Goal: Transaction & Acquisition: Purchase product/service

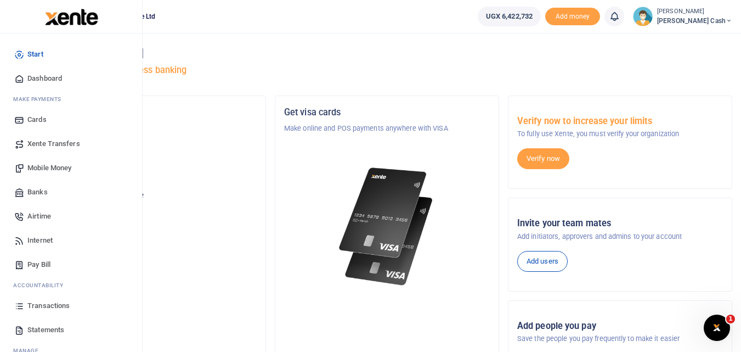
click at [50, 167] on span "Mobile Money" at bounding box center [49, 167] width 44 height 11
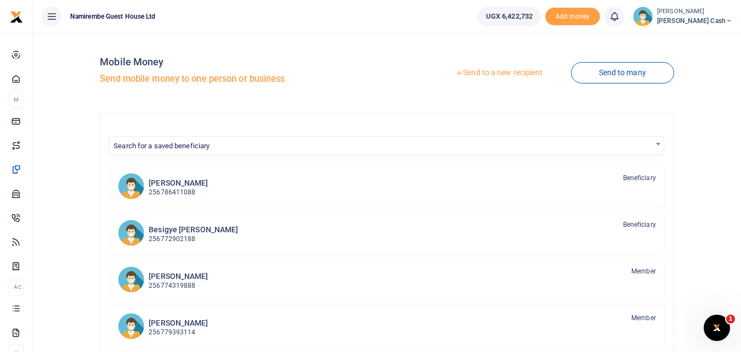
click at [492, 72] on link "Send to a new recipient" at bounding box center [498, 73] width 143 height 20
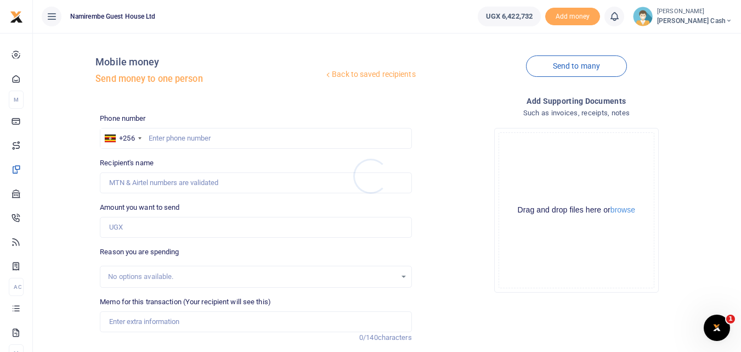
click at [157, 137] on div at bounding box center [370, 176] width 741 height 352
click at [157, 137] on input "text" at bounding box center [256, 138] width 312 height 21
type input "0779181194"
type input "[PERSON_NAME] Nakibinge"
type input "0779181194"
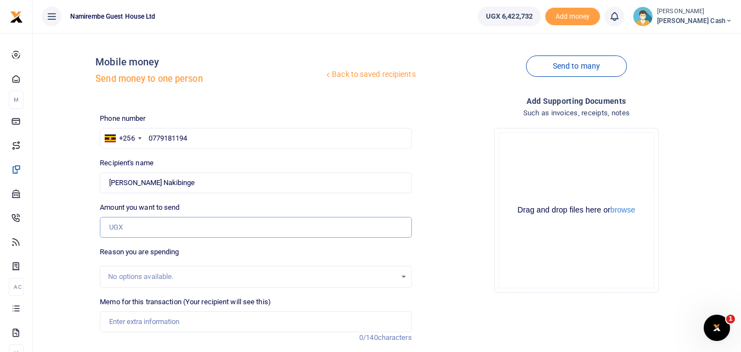
click at [130, 223] on input "Amount you want to send" at bounding box center [256, 227] width 312 height 21
type input "4"
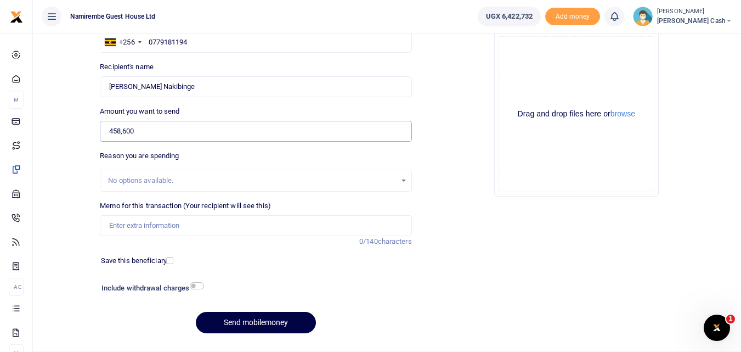
scroll to position [110, 0]
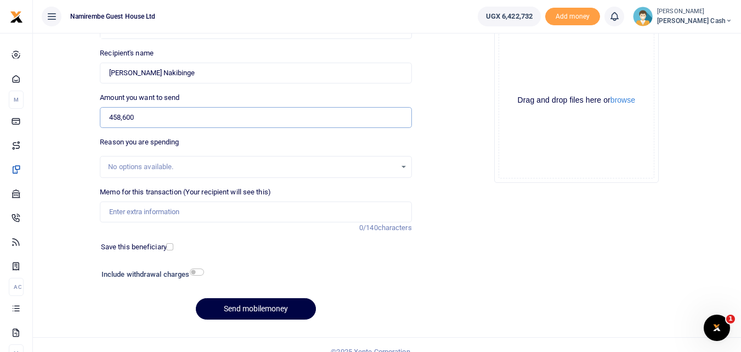
type input "458,600"
click at [194, 270] on input "checkbox" at bounding box center [197, 271] width 14 height 7
checkbox input "true"
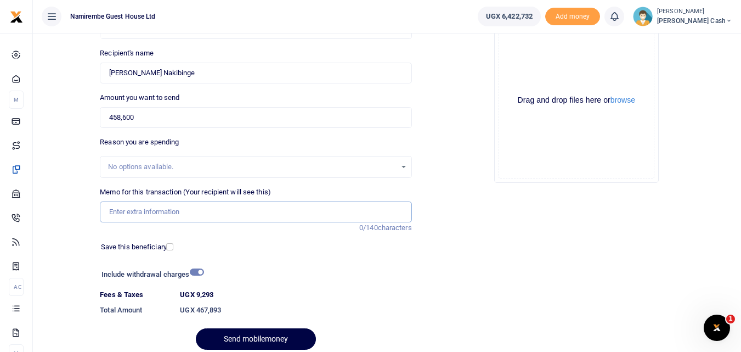
click at [113, 207] on input "Memo for this transaction (Your recipient will see this)" at bounding box center [256, 211] width 312 height 21
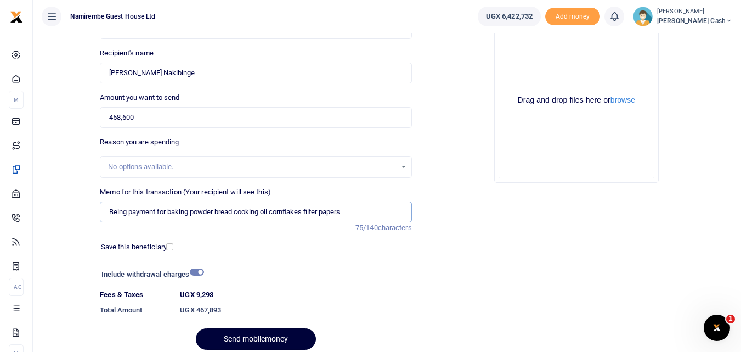
type input "Being payment for baking powder bread cooking oil cornflakes filter papers"
click at [238, 337] on button "Send mobilemoney" at bounding box center [256, 338] width 120 height 21
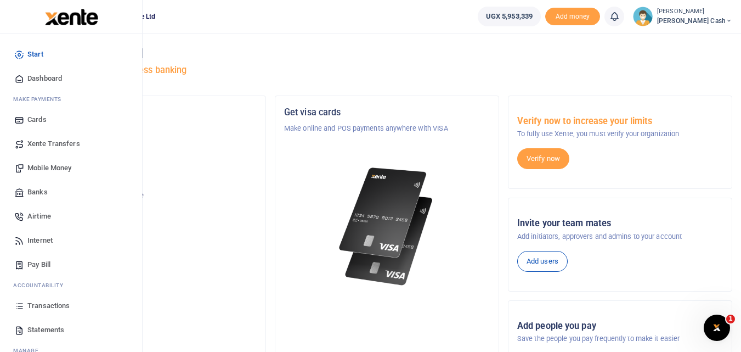
click at [50, 166] on span "Mobile Money" at bounding box center [49, 167] width 44 height 11
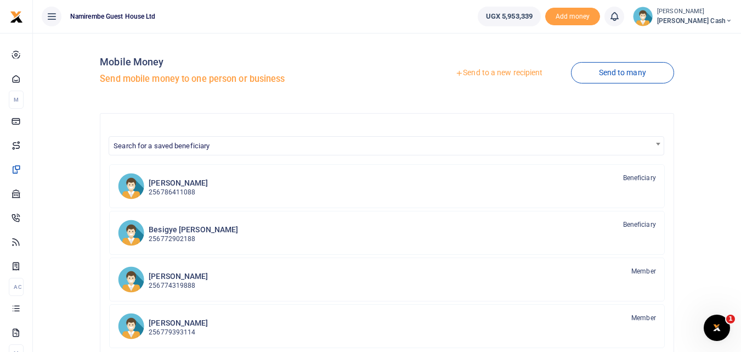
click at [482, 67] on link "Send to a new recipient" at bounding box center [498, 73] width 143 height 20
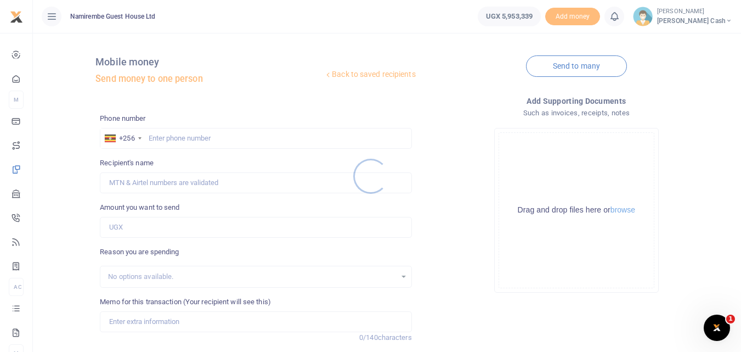
click at [166, 134] on div at bounding box center [370, 176] width 741 height 352
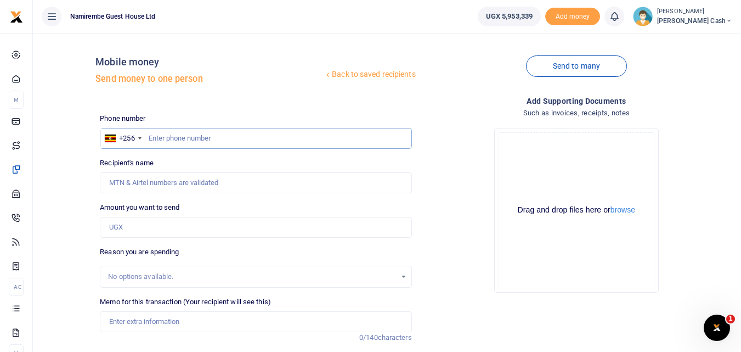
click at [156, 140] on input "text" at bounding box center [256, 138] width 312 height 21
type input "0742298624"
type input "[PERSON_NAME]"
type input "0742298624"
click at [133, 225] on input "Amount you want to send" at bounding box center [256, 227] width 312 height 21
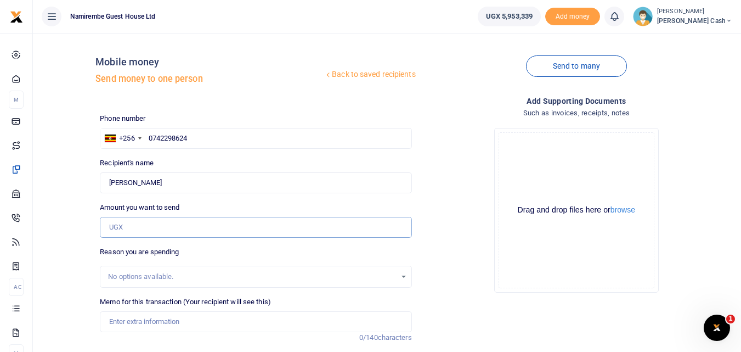
click at [230, 229] on input "Amount you want to send" at bounding box center [256, 227] width 312 height 21
click at [265, 184] on input "Found" at bounding box center [256, 182] width 312 height 21
click at [140, 225] on input "Amount you want to send" at bounding box center [256, 227] width 312 height 21
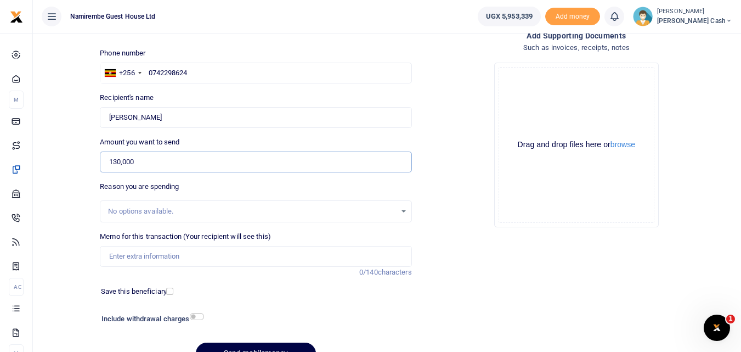
scroll to position [110, 0]
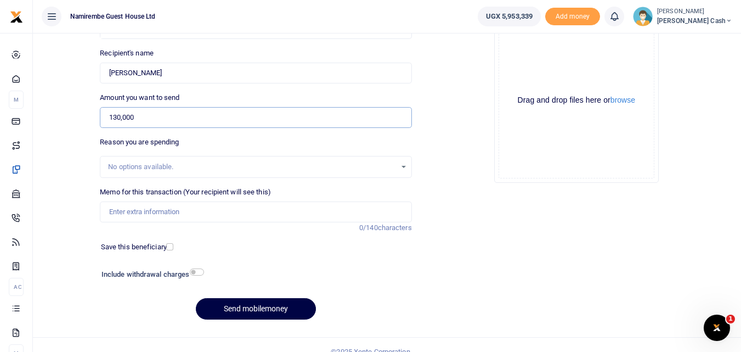
type input "130,000"
click at [116, 209] on input "Memo for this transaction (Your recipient will see this)" at bounding box center [256, 211] width 312 height 21
type input "B"
click at [207, 214] on input "being payment for 10kg pork habugabo holiday centre" at bounding box center [256, 211] width 312 height 21
type input "being payment for 10kg pork nabugabo holiday Centre"
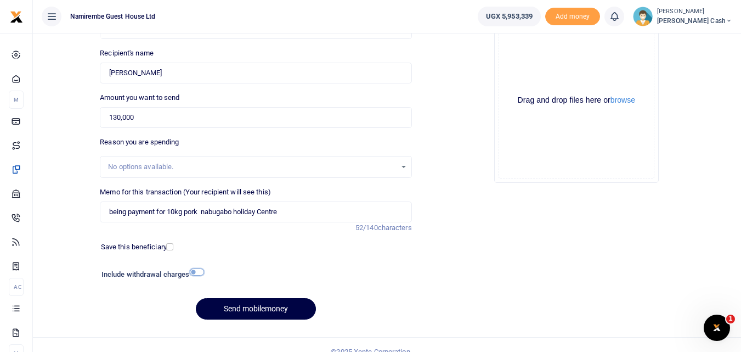
click at [199, 270] on input "checkbox" at bounding box center [197, 271] width 14 height 7
checkbox input "true"
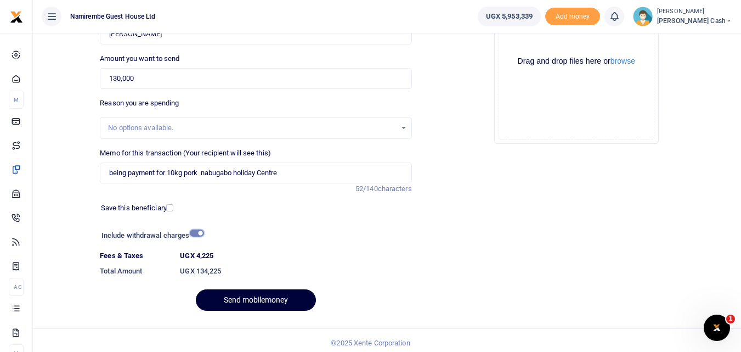
scroll to position [154, 0]
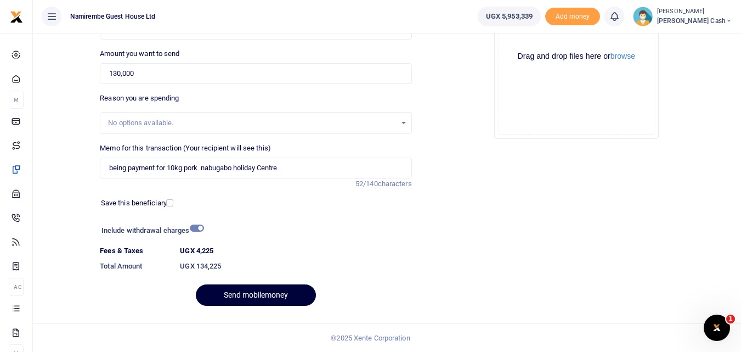
click at [265, 290] on button "Send mobilemoney" at bounding box center [256, 294] width 120 height 21
